Goal: Task Accomplishment & Management: Complete application form

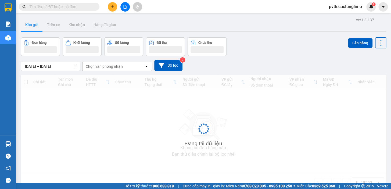
click at [111, 7] on icon "plus" at bounding box center [112, 6] width 3 height 0
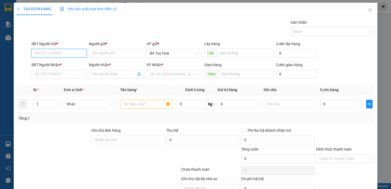
click at [74, 57] on input "SĐT Người Gửi *" at bounding box center [58, 53] width 55 height 9
type input "0905200230"
click at [70, 65] on div "0905200230 - hương" at bounding box center [58, 64] width 48 height 6
type input "hương"
type input "0765449257"
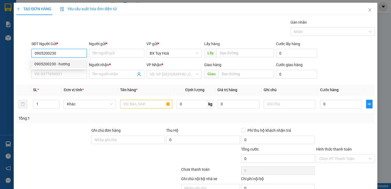
type input "ly"
type input "50.000"
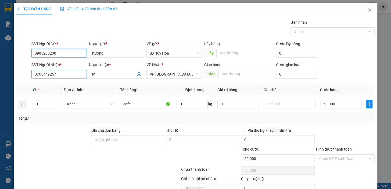
type input "0905200230"
click at [70, 74] on input "0765449257" at bounding box center [58, 74] width 55 height 9
click at [134, 115] on div "Tổng: 1" at bounding box center [85, 118] width 133 height 6
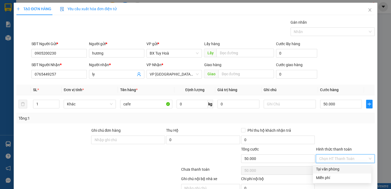
click at [336, 161] on input "Hình thức thanh toán" at bounding box center [343, 159] width 49 height 8
click at [336, 168] on div "Tại văn phòng" at bounding box center [342, 169] width 52 height 6
type input "0"
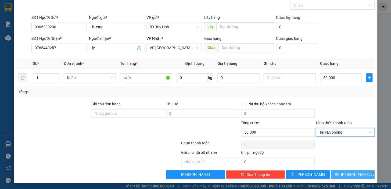
click at [341, 171] on button "[PERSON_NAME] và In" at bounding box center [353, 174] width 44 height 9
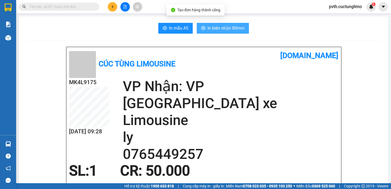
click at [240, 28] on span "In biên nhận 80mm" at bounding box center [226, 28] width 37 height 7
click at [214, 26] on span "In biên nhận 80mm" at bounding box center [226, 28] width 37 height 7
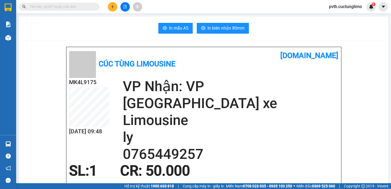
click at [113, 6] on icon "plus" at bounding box center [112, 6] width 3 height 0
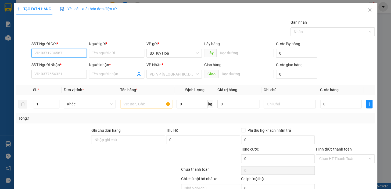
click at [68, 52] on input "SĐT Người Gửi *" at bounding box center [58, 53] width 55 height 9
type input "0766668323"
click at [129, 52] on input "Người gửi *" at bounding box center [116, 53] width 55 height 9
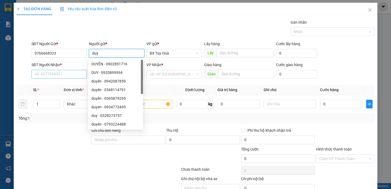
type input "duy"
click at [78, 77] on input "SĐT Người Nhận *" at bounding box center [58, 74] width 55 height 9
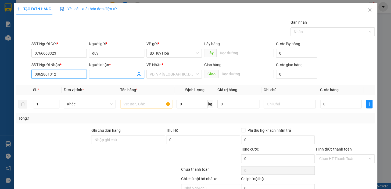
type input "0862801312"
click at [98, 74] on input "Người nhận *" at bounding box center [114, 74] width 44 height 6
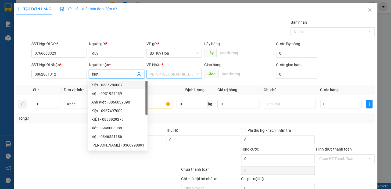
type input "kiệt"
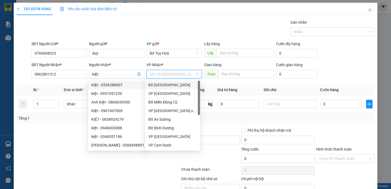
click at [158, 72] on input "search" at bounding box center [172, 74] width 45 height 8
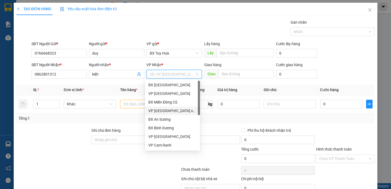
click at [168, 111] on div "VP [GEOGRAPHIC_DATA] xe Limousine" at bounding box center [172, 111] width 48 height 6
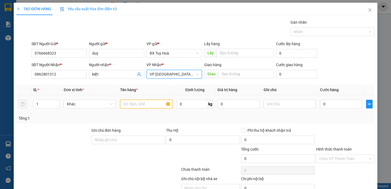
click at [121, 104] on input "text" at bounding box center [146, 104] width 52 height 9
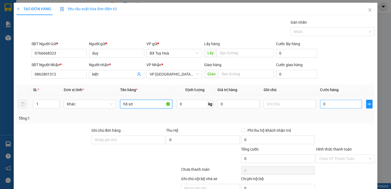
type input "hồ sơ"
click at [322, 105] on input "0" at bounding box center [341, 104] width 42 height 9
type input "3"
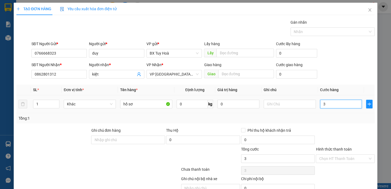
type input "30"
type input "300"
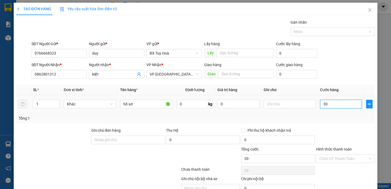
type input "300"
type input "3.000"
type input "30.000"
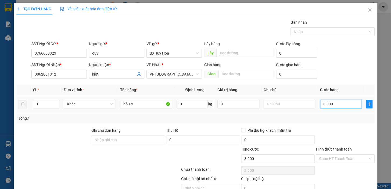
type input "30.000"
click at [336, 158] on input "Hình thức thanh toán" at bounding box center [343, 159] width 49 height 8
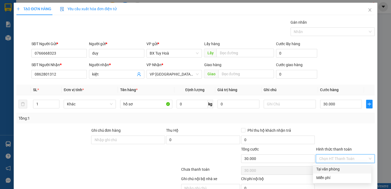
drag, startPoint x: 336, startPoint y: 168, endPoint x: 330, endPoint y: 168, distance: 5.4
click at [336, 168] on div "Tại văn phòng" at bounding box center [342, 169] width 52 height 6
type input "0"
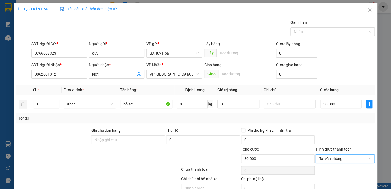
scroll to position [26, 0]
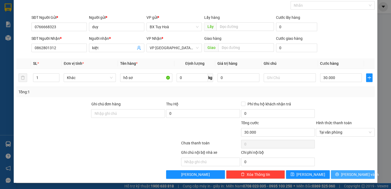
click at [339, 177] on button "[PERSON_NAME] và In" at bounding box center [353, 174] width 44 height 9
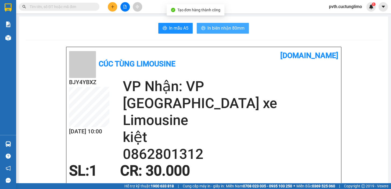
click at [231, 28] on span "In biên nhận 80mm" at bounding box center [226, 28] width 37 height 7
click at [239, 29] on span "In biên nhận 80mm" at bounding box center [226, 28] width 37 height 7
